Goal: Transaction & Acquisition: Purchase product/service

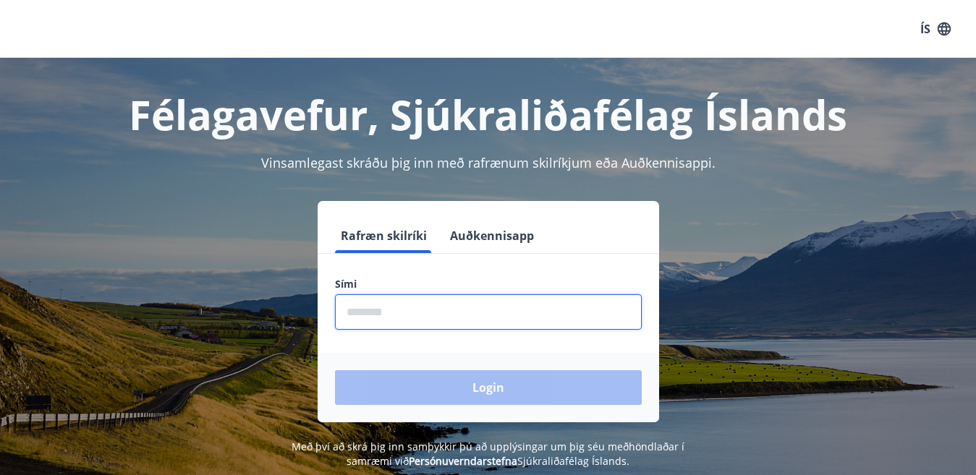
click at [405, 315] on input "phone" at bounding box center [488, 311] width 307 height 35
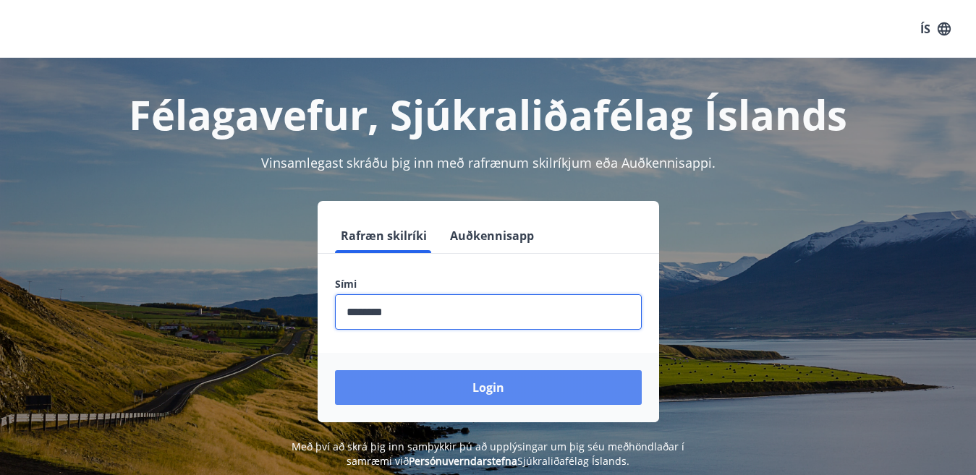
type input "********"
click at [431, 391] on button "Login" at bounding box center [488, 387] width 307 height 35
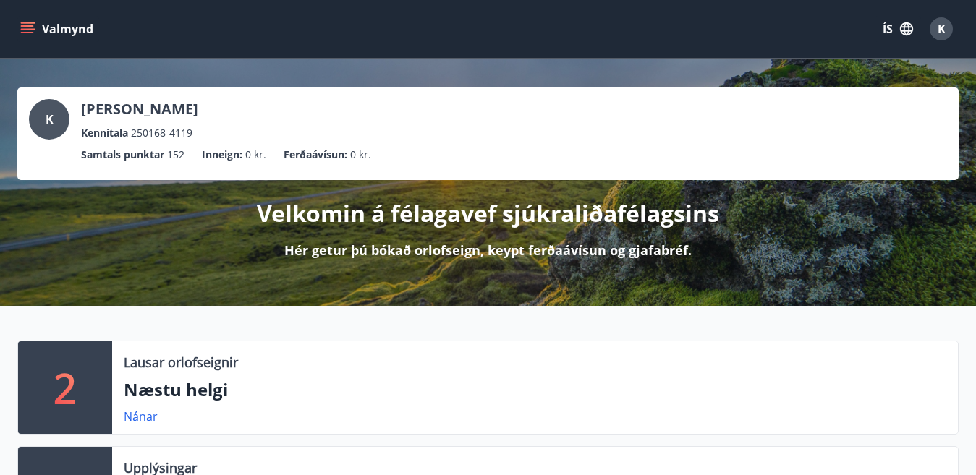
click at [23, 25] on icon "menu" at bounding box center [27, 29] width 14 height 14
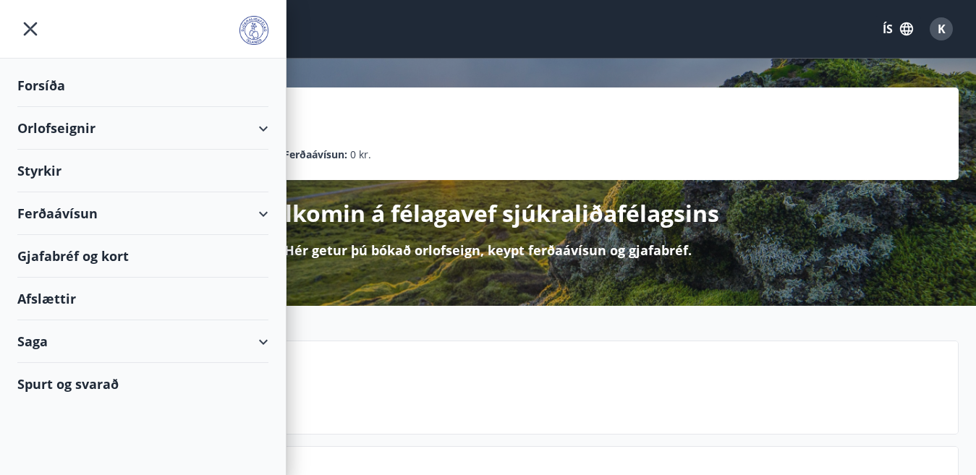
click at [263, 213] on div "Ferðaávísun" at bounding box center [142, 213] width 251 height 43
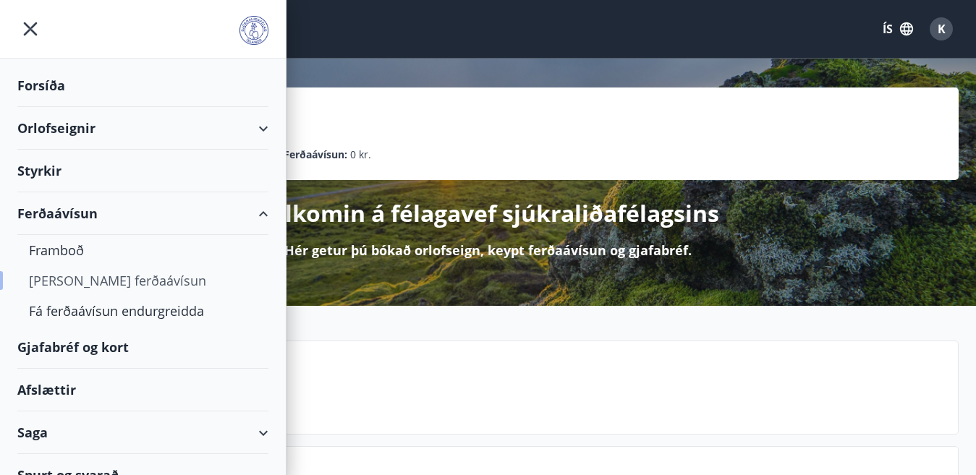
click at [120, 281] on div "Kaupa ferðaávísun" at bounding box center [143, 281] width 228 height 30
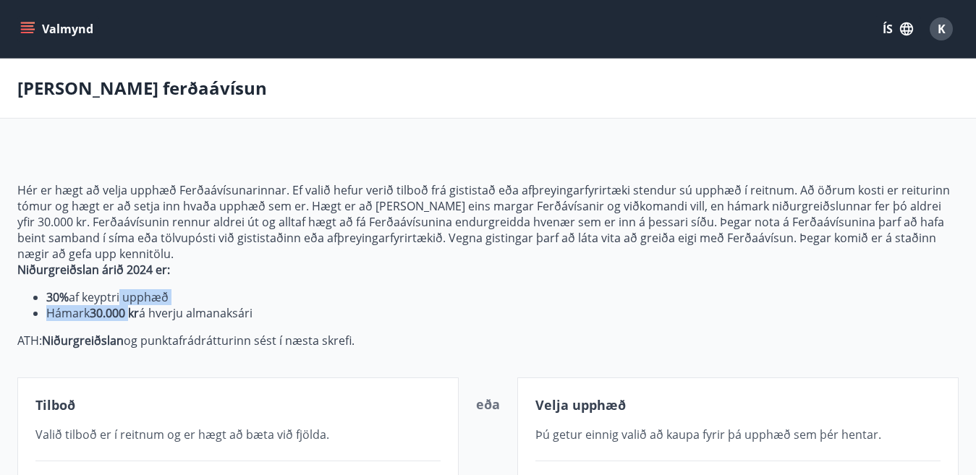
drag, startPoint x: 120, startPoint y: 281, endPoint x: 128, endPoint y: 307, distance: 27.2
click at [128, 307] on span "Hér er hægt að velja upphæð Ferðaávísunarinnar. Ef valið hefur verið tilboð frá…" at bounding box center [487, 265] width 941 height 166
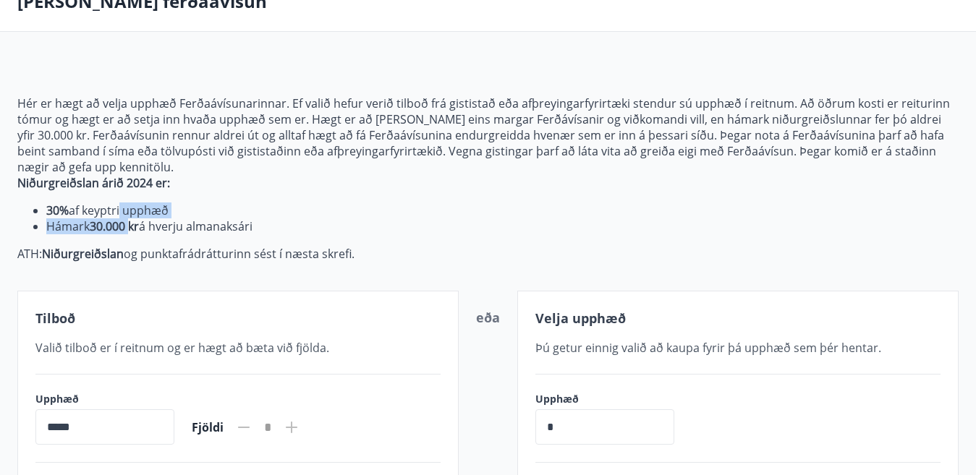
scroll to position [108, 0]
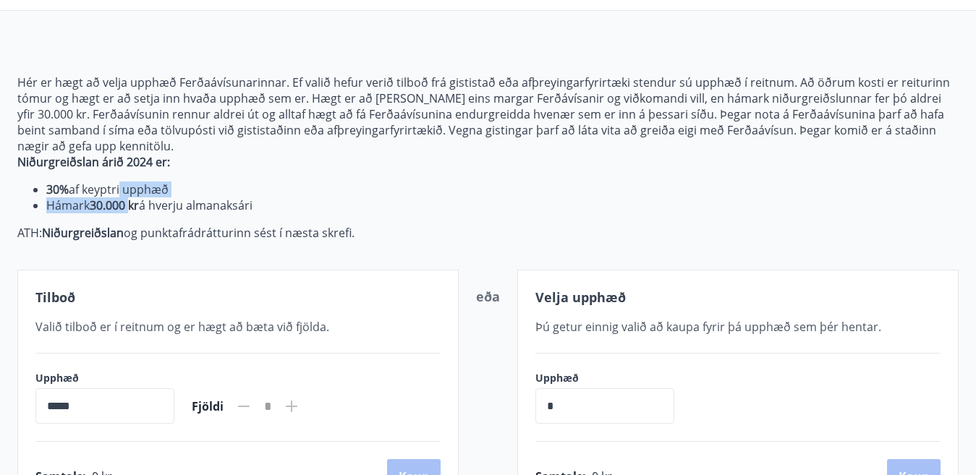
click at [708, 193] on li "30% af keyptri upphæð" at bounding box center [502, 190] width 912 height 16
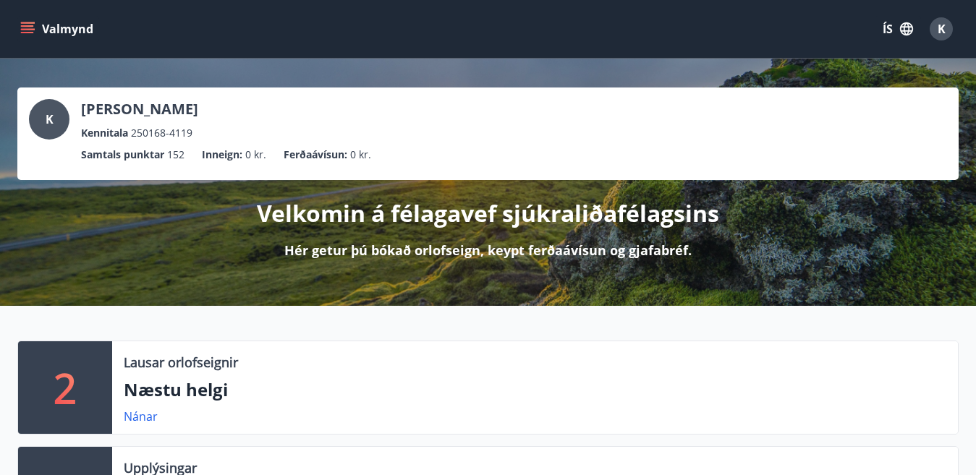
click at [22, 22] on icon "menu" at bounding box center [29, 22] width 16 height 1
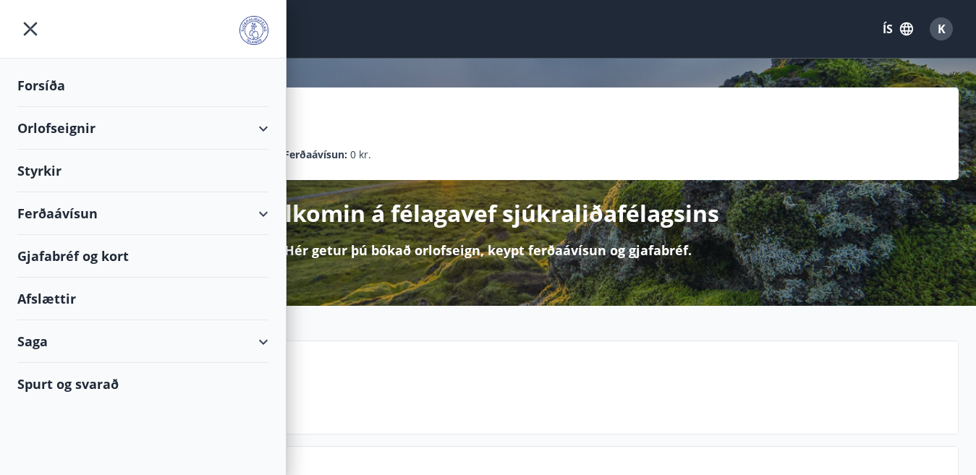
click at [98, 250] on div "Gjafabréf og kort" at bounding box center [142, 256] width 251 height 43
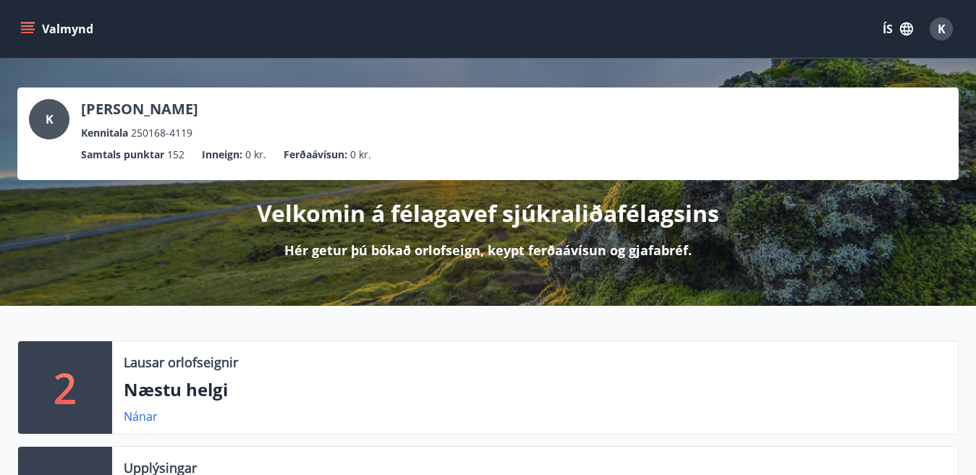
click at [27, 30] on icon "menu" at bounding box center [29, 28] width 16 height 1
